Goal: Task Accomplishment & Management: Use online tool/utility

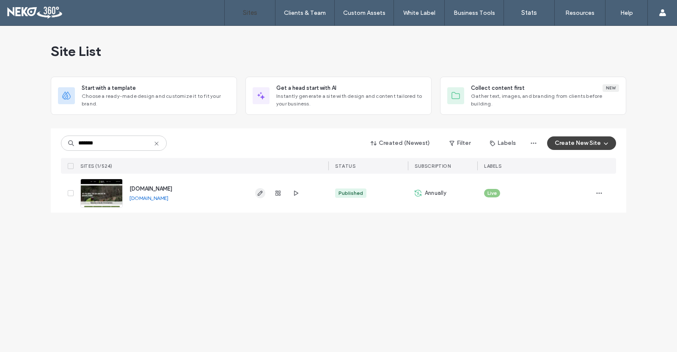
type input "*******"
click at [257, 194] on icon "button" at bounding box center [260, 193] width 7 height 7
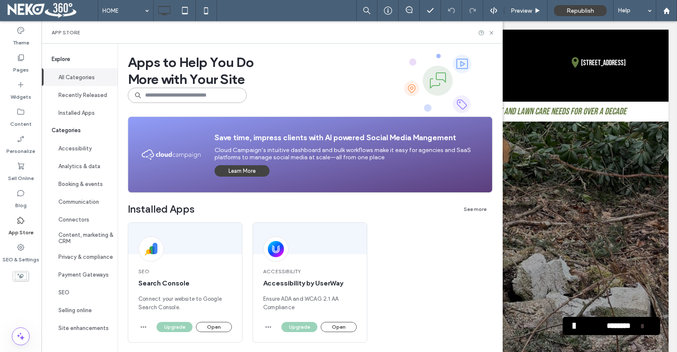
click at [170, 97] on input at bounding box center [187, 95] width 119 height 15
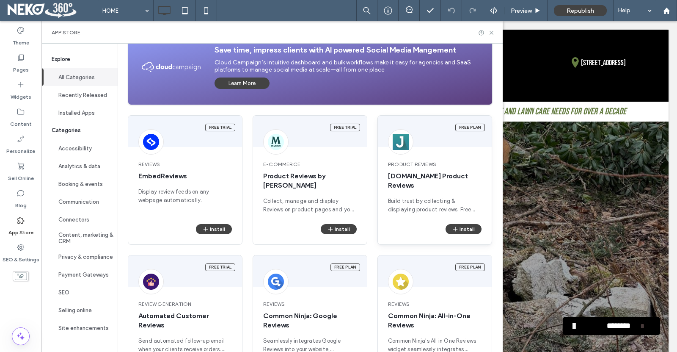
scroll to position [140, 0]
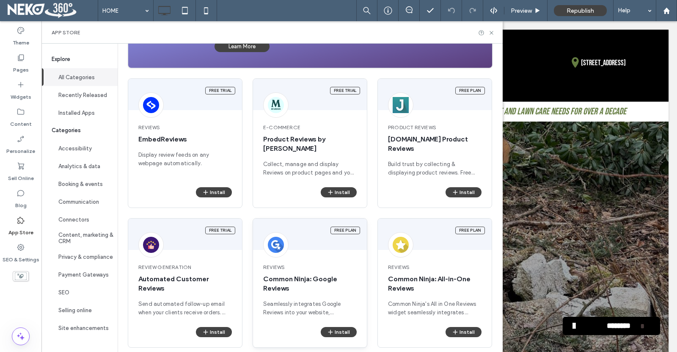
type input "******"
click at [293, 280] on span "Common Ninja: Google Reviews" at bounding box center [310, 283] width 94 height 19
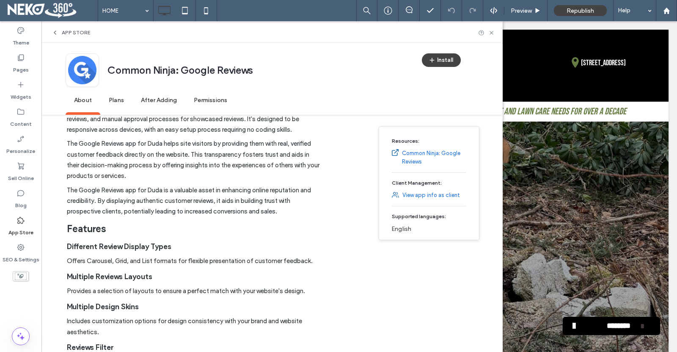
scroll to position [0, 0]
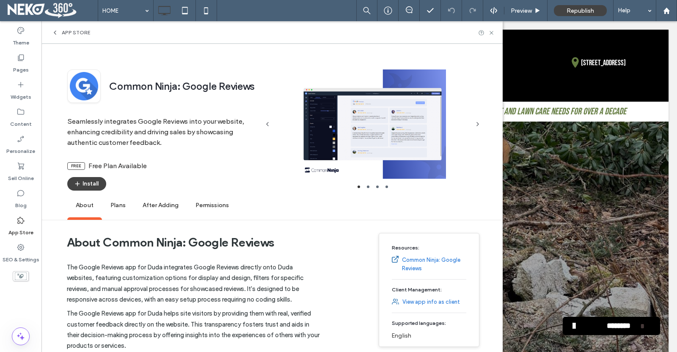
click at [117, 205] on span "Plans" at bounding box center [118, 205] width 32 height 23
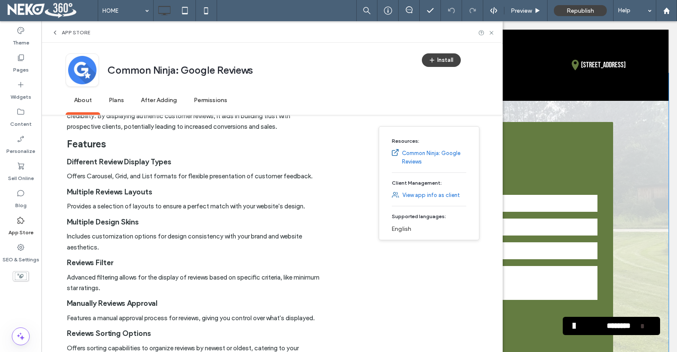
scroll to position [1312, 0]
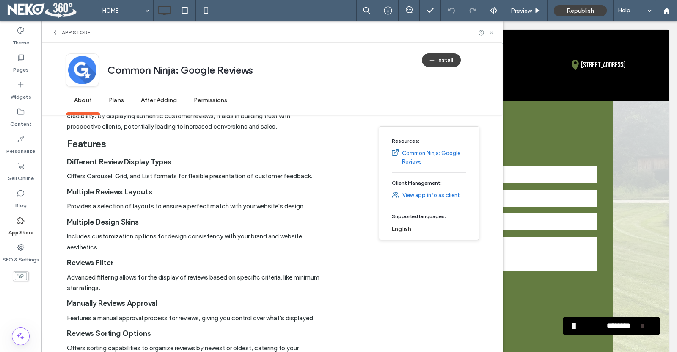
click at [495, 33] on icon at bounding box center [491, 33] width 6 height 6
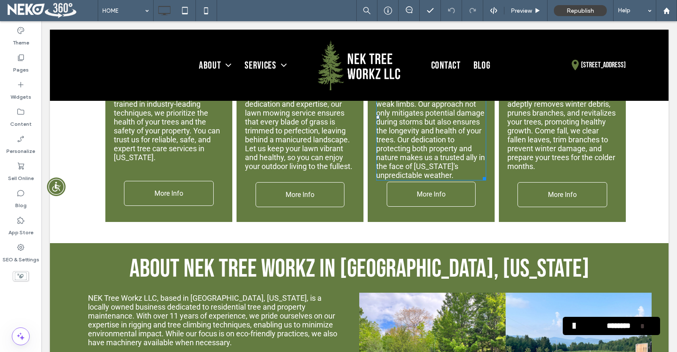
scroll to position [423, 0]
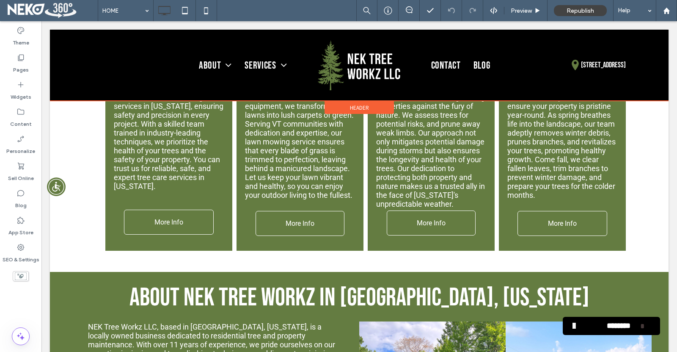
click at [268, 65] on div at bounding box center [359, 65] width 619 height 71
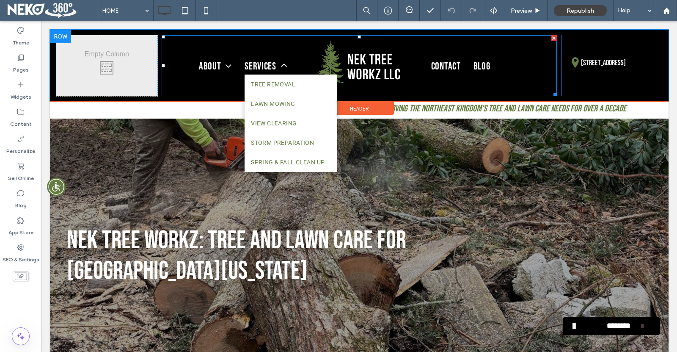
scroll to position [0, 0]
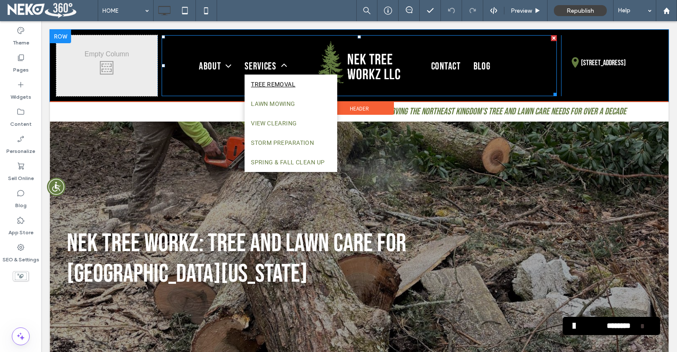
click at [271, 85] on span "TREE REMOVAL" at bounding box center [273, 84] width 44 height 7
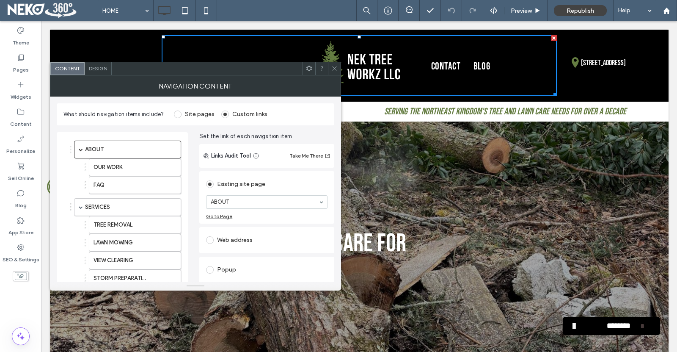
click at [333, 74] on span at bounding box center [334, 68] width 6 height 13
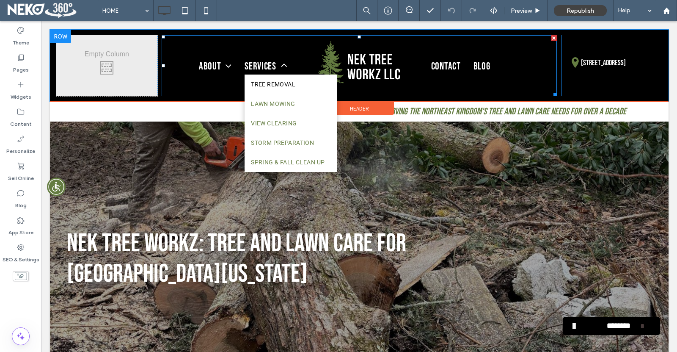
click at [276, 86] on span "TREE REMOVAL" at bounding box center [273, 84] width 44 height 7
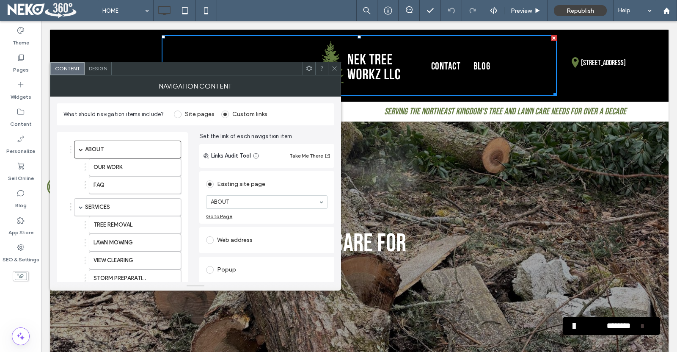
click at [336, 69] on icon at bounding box center [334, 68] width 6 height 6
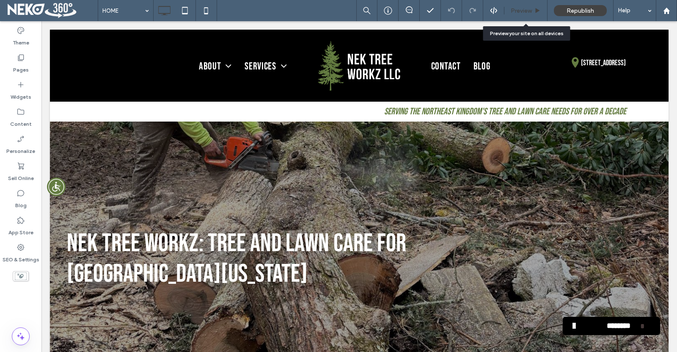
click at [529, 11] on span "Preview" at bounding box center [521, 10] width 21 height 7
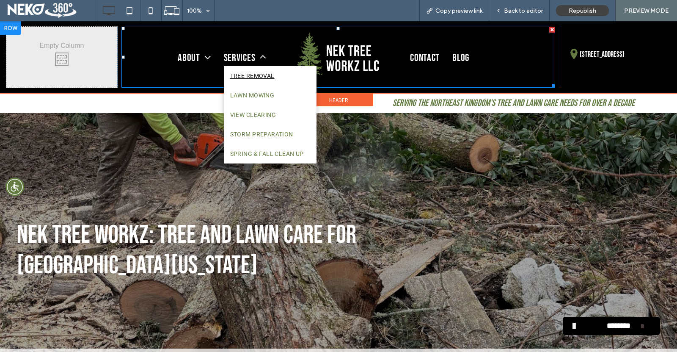
click at [260, 79] on span "TREE REMOVAL" at bounding box center [252, 75] width 44 height 7
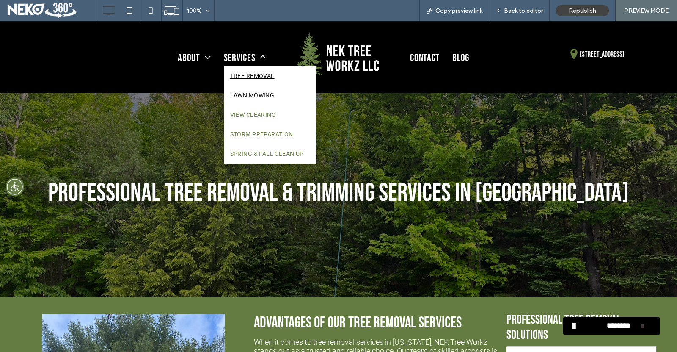
click at [255, 99] on span "LAWN MOWING" at bounding box center [252, 95] width 44 height 7
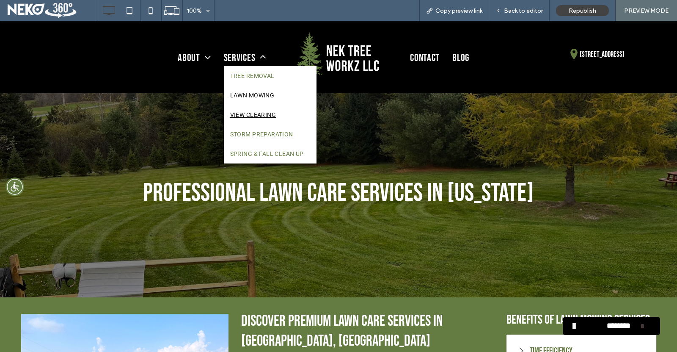
click at [252, 114] on span "VIEW CLEARING" at bounding box center [253, 114] width 46 height 7
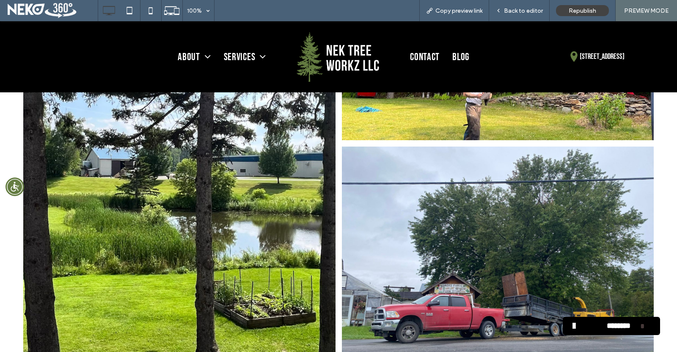
scroll to position [847, 0]
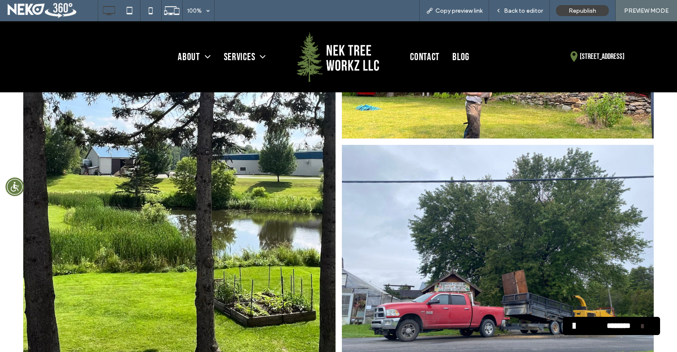
click at [429, 202] on link at bounding box center [498, 262] width 312 height 234
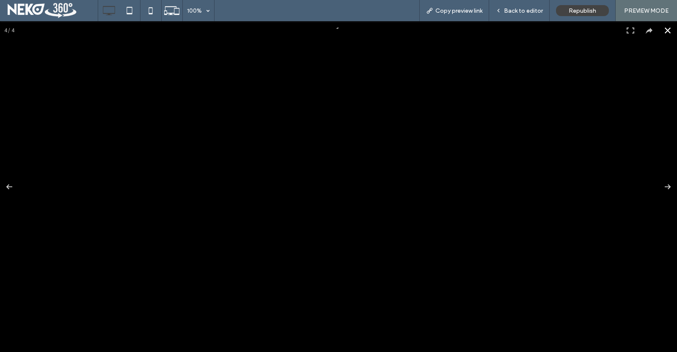
click at [659, 29] on button at bounding box center [668, 30] width 19 height 19
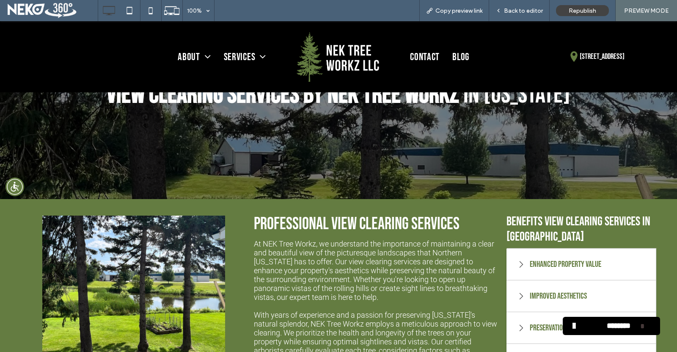
scroll to position [0, 0]
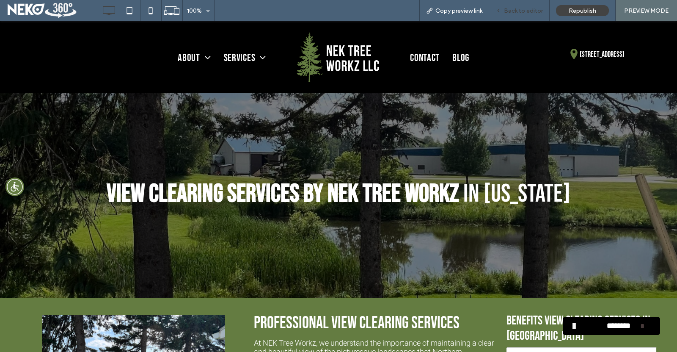
click at [523, 11] on span "Back to editor" at bounding box center [523, 10] width 39 height 7
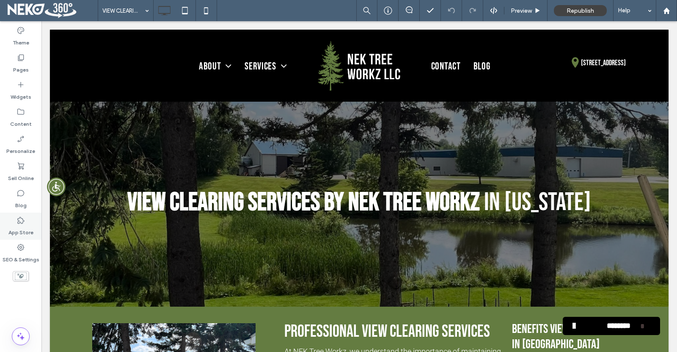
click at [17, 229] on label "App Store" at bounding box center [20, 230] width 25 height 12
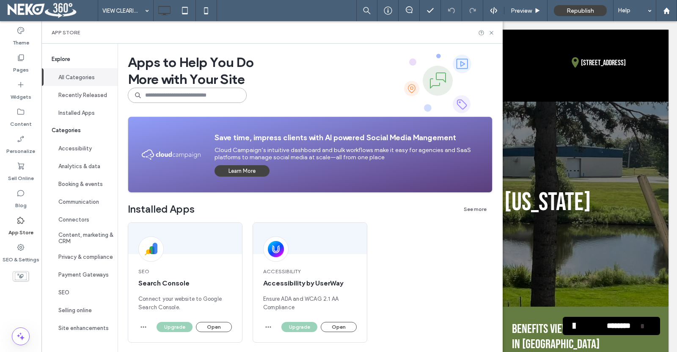
click at [163, 92] on input at bounding box center [187, 95] width 119 height 15
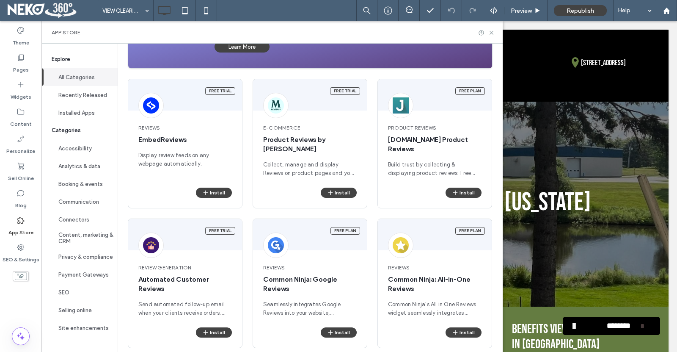
scroll to position [140, 0]
type input "***"
click at [312, 284] on div "Reviews Common Ninja: Google Reviews Seamlessly integrates Google Reviews into …" at bounding box center [310, 290] width 114 height 74
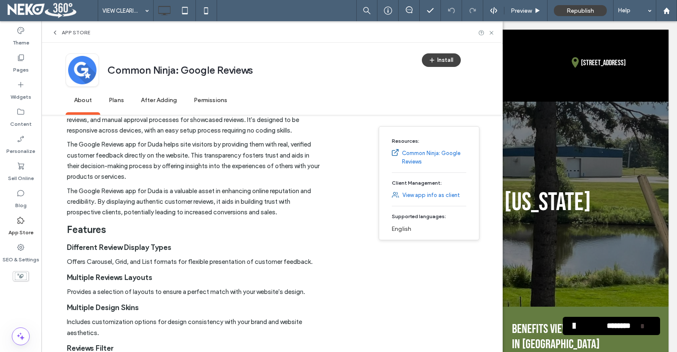
scroll to position [169, 0]
click at [121, 101] on span "Plans" at bounding box center [116, 100] width 32 height 23
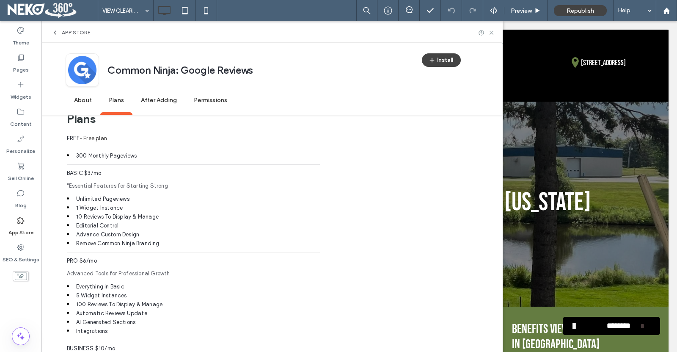
scroll to position [527, 0]
click at [174, 240] on li "Advance Custom Design" at bounding box center [193, 236] width 253 height 9
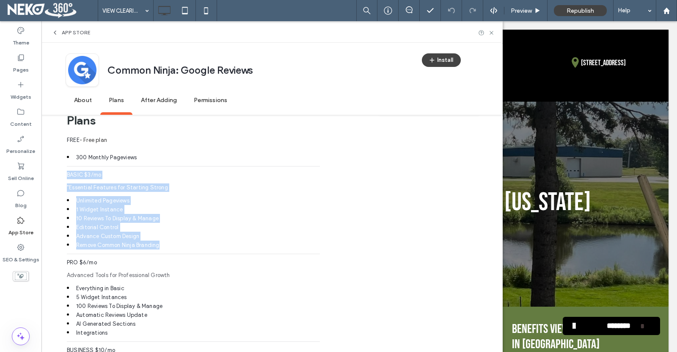
drag, startPoint x: 174, startPoint y: 258, endPoint x: 65, endPoint y: 187, distance: 130.7
click at [65, 187] on div "About Common Ninja: Google Reviews The Google Reviews app for Duda integrates G…" at bounding box center [271, 179] width 461 height 961
copy div "BASIC $3/mo "Essential Features for Starting Strong Unlimited Pageviews 1 Widge…"
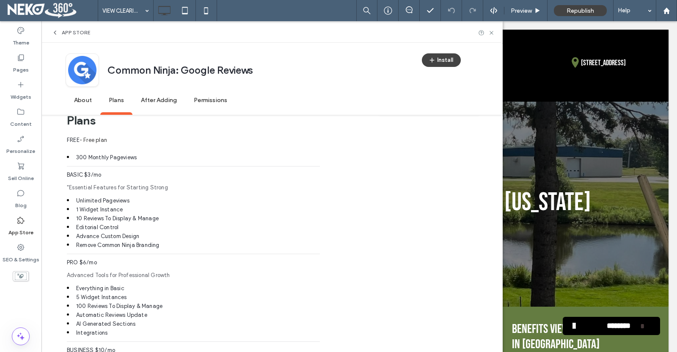
click at [88, 99] on span "About" at bounding box center [83, 100] width 35 height 23
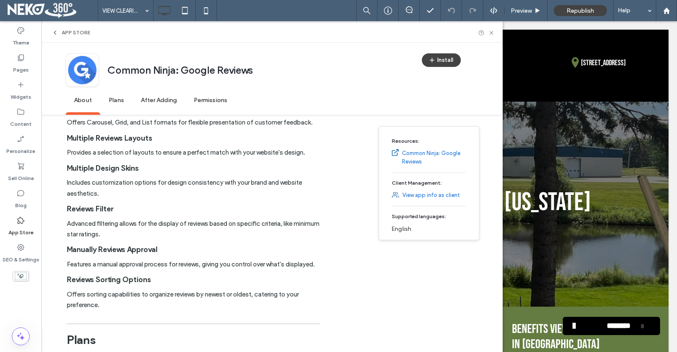
scroll to position [281, 0]
